Goal: Find contact information: Find contact information

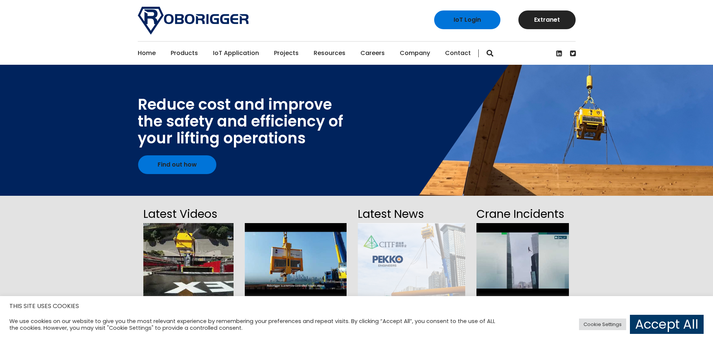
click at [455, 55] on link "Contact" at bounding box center [458, 53] width 26 height 23
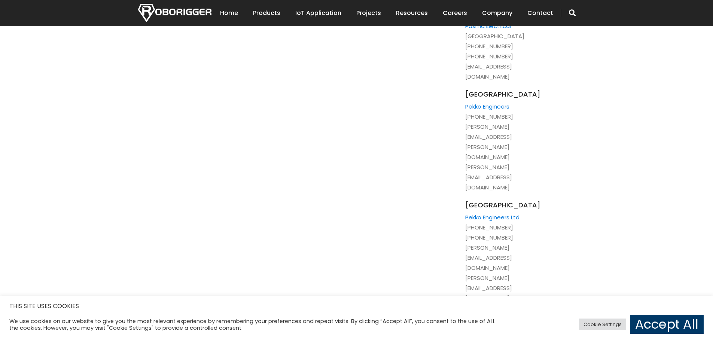
scroll to position [862, 0]
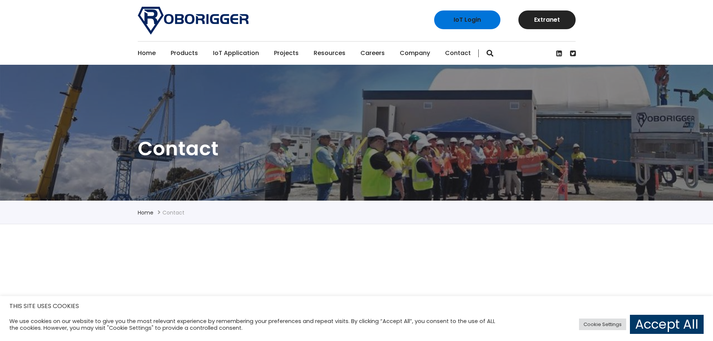
scroll to position [150, 0]
